Goal: Navigation & Orientation: Find specific page/section

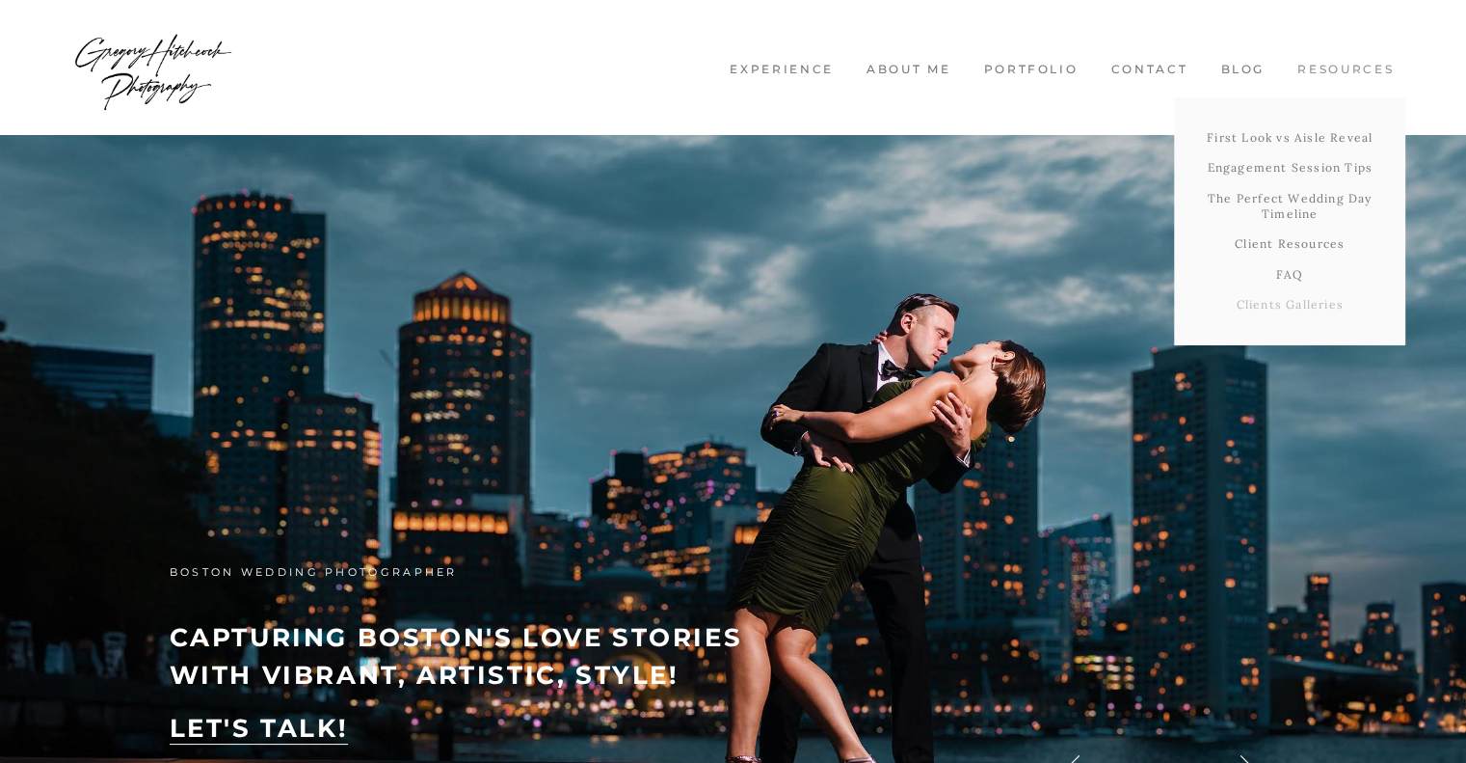
click at [1296, 299] on link "Clients Galleries" at bounding box center [1289, 304] width 231 height 31
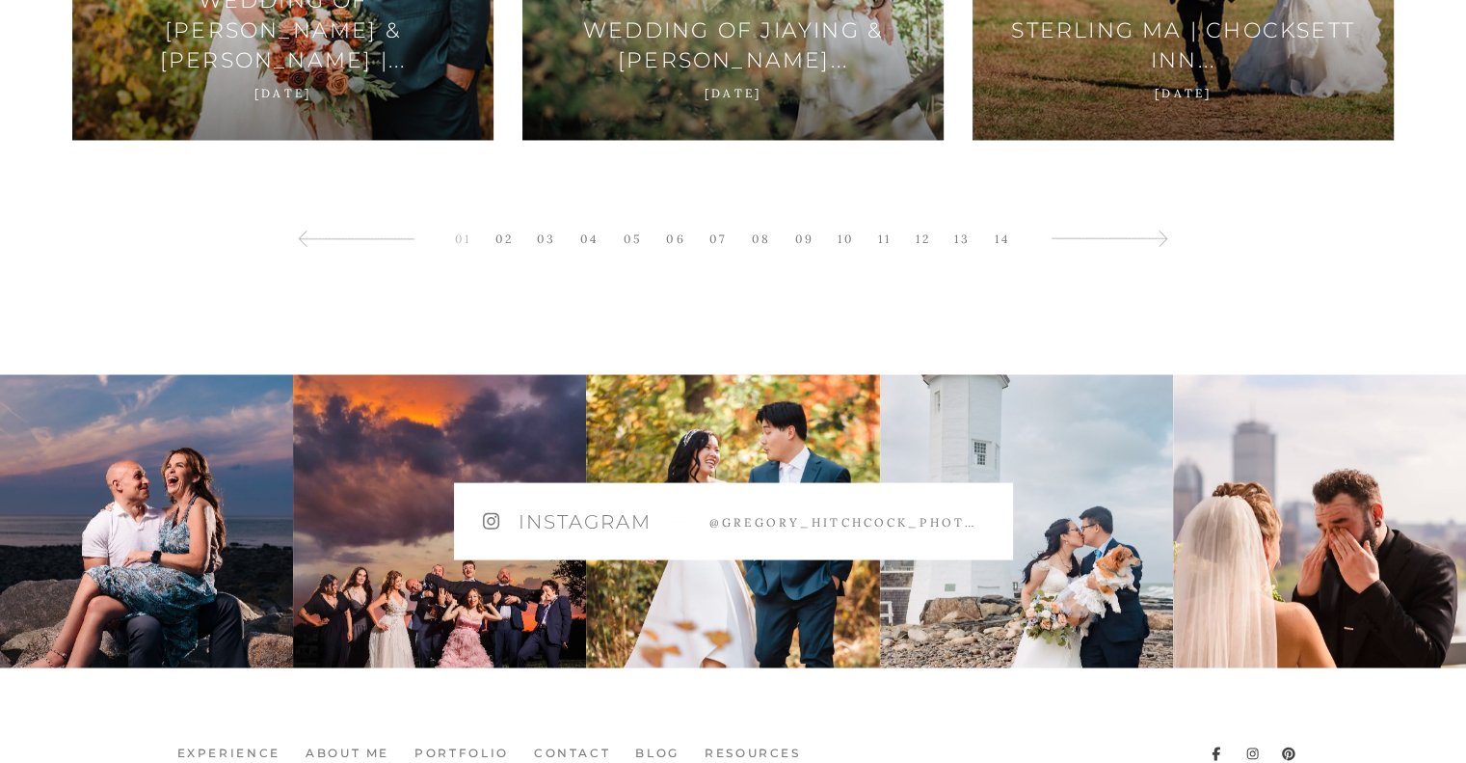
scroll to position [3760, 0]
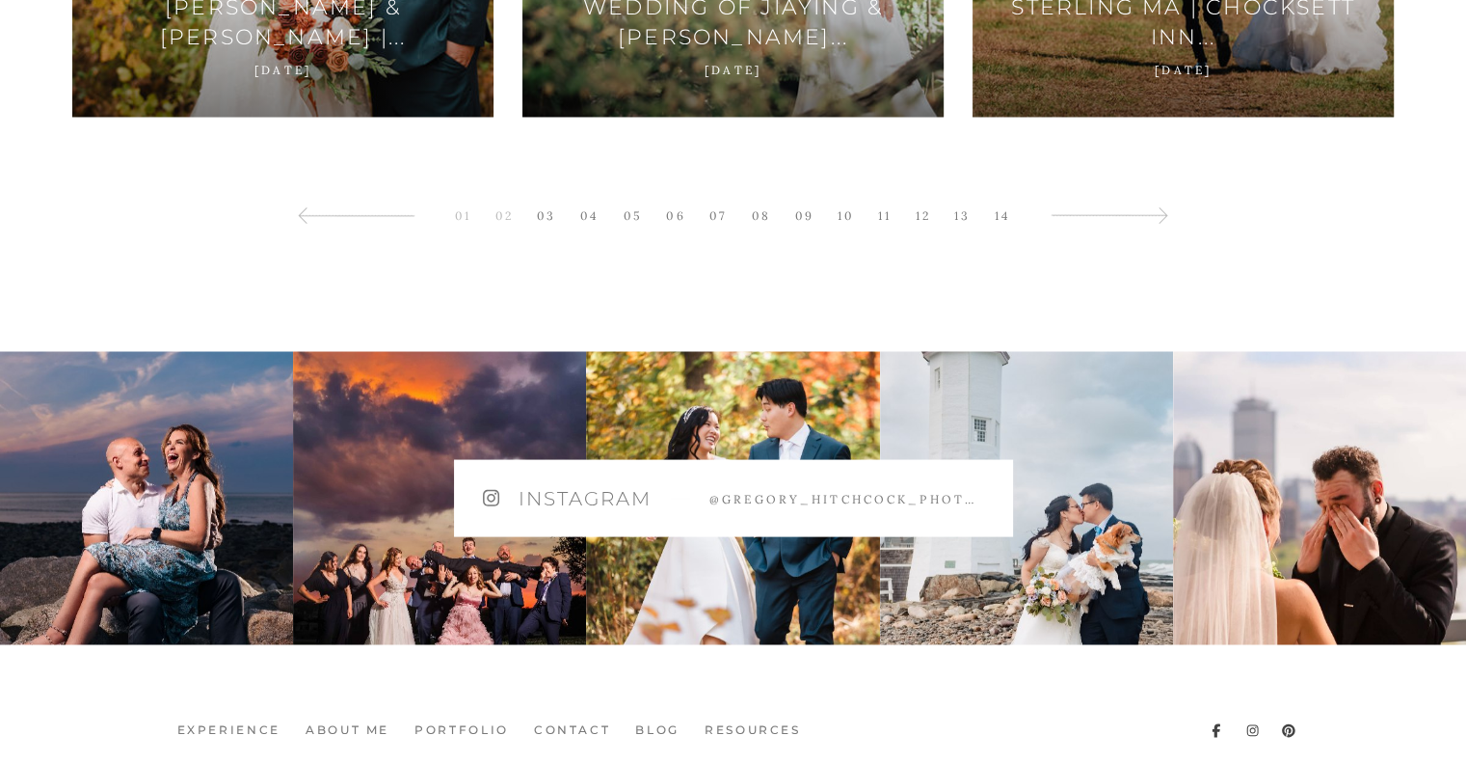
click at [507, 219] on link "02" at bounding box center [505, 215] width 38 height 26
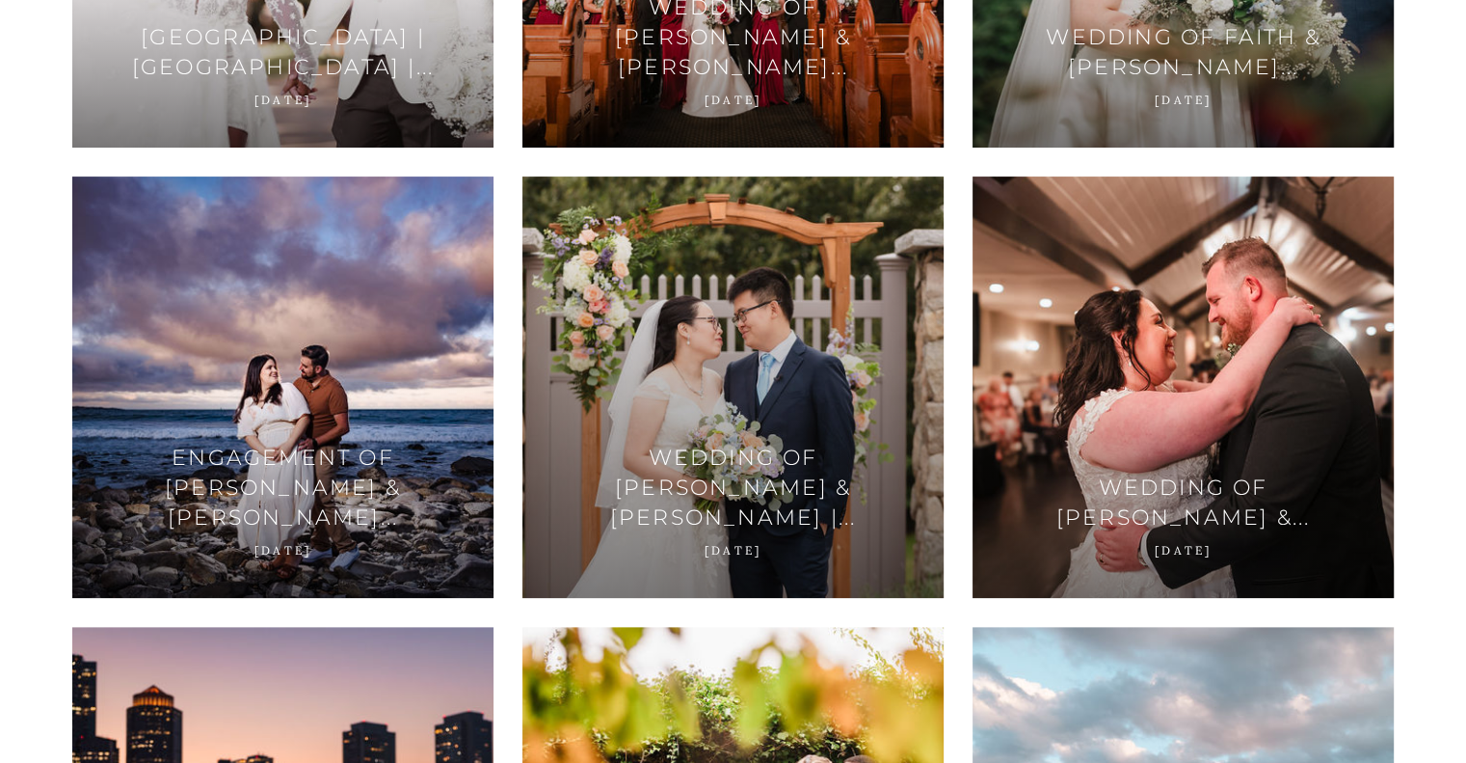
scroll to position [578, 0]
click at [629, 267] on div at bounding box center [733, 386] width 421 height 421
